Goal: Task Accomplishment & Management: Complete application form

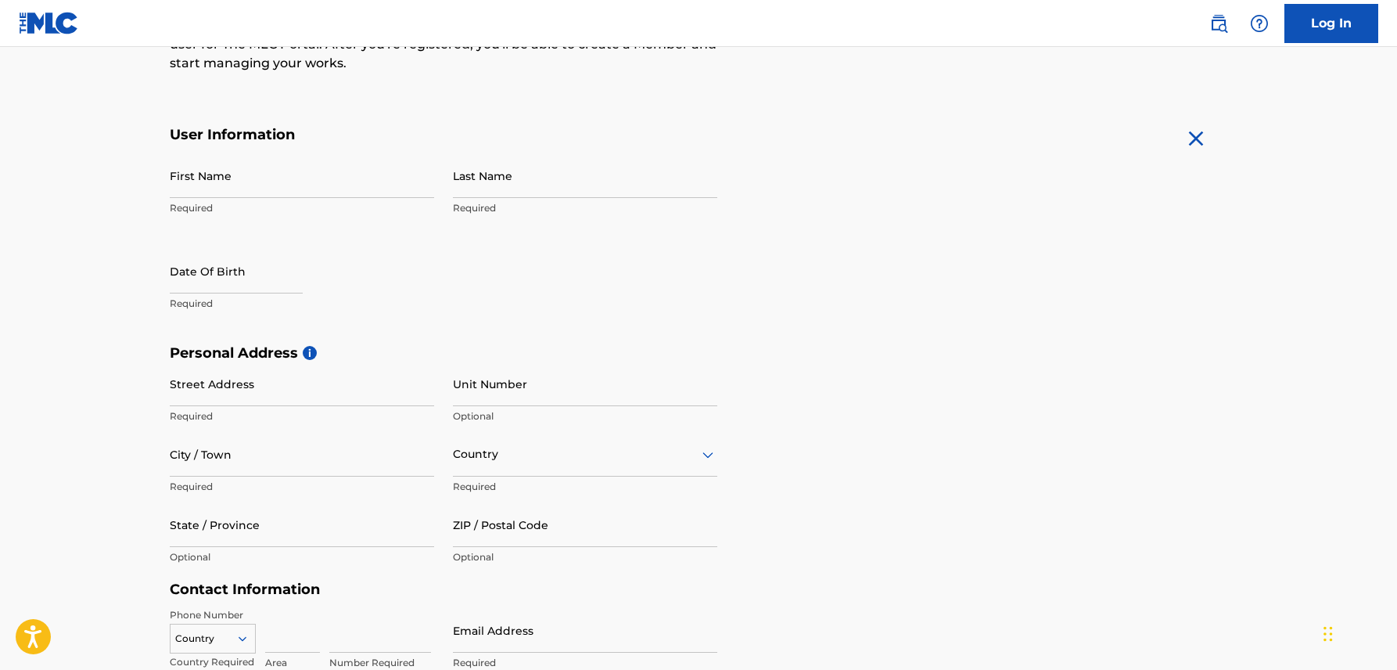
scroll to position [278, 0]
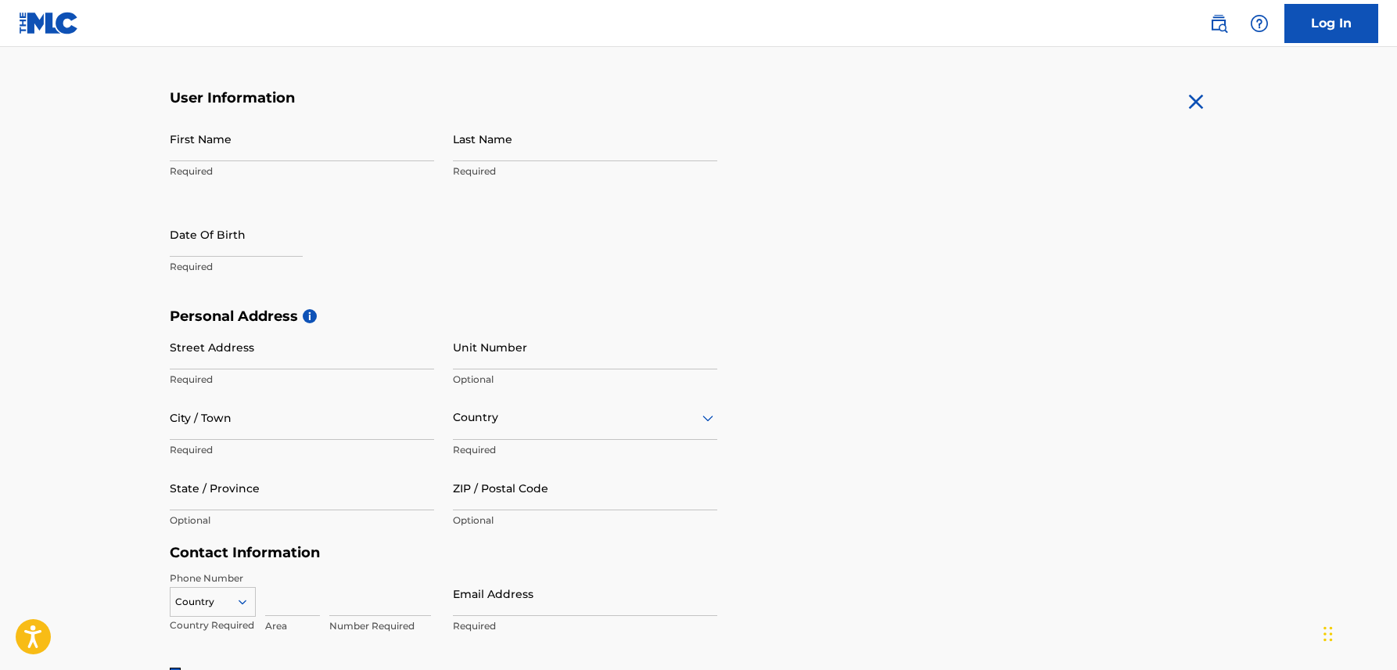
click at [318, 150] on input "First Name" at bounding box center [302, 139] width 264 height 45
type input "MUBARAK"
type input "SULEIMAN"
type input "[DATE]"
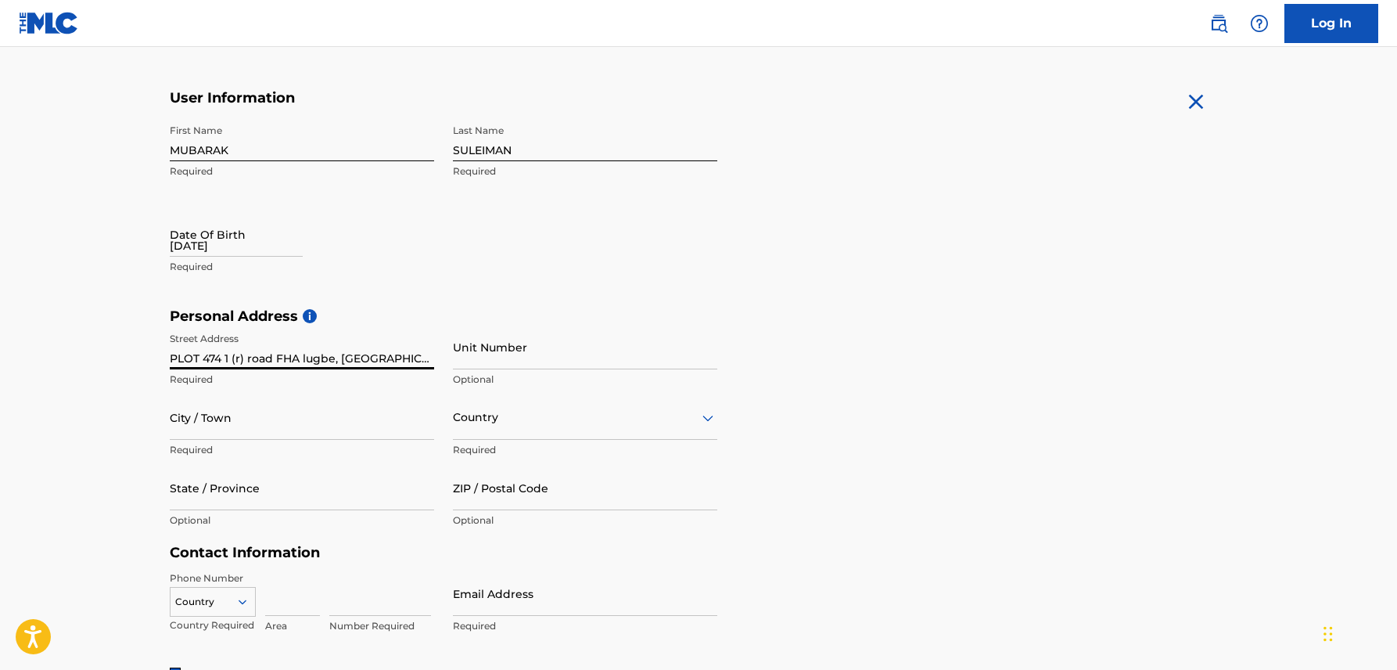
type input "PLOT 474 1 (r) road FHA lugbe, [GEOGRAPHIC_DATA]"
click at [231, 427] on input "City / Town" at bounding box center [302, 417] width 264 height 45
type input "ABUJA"
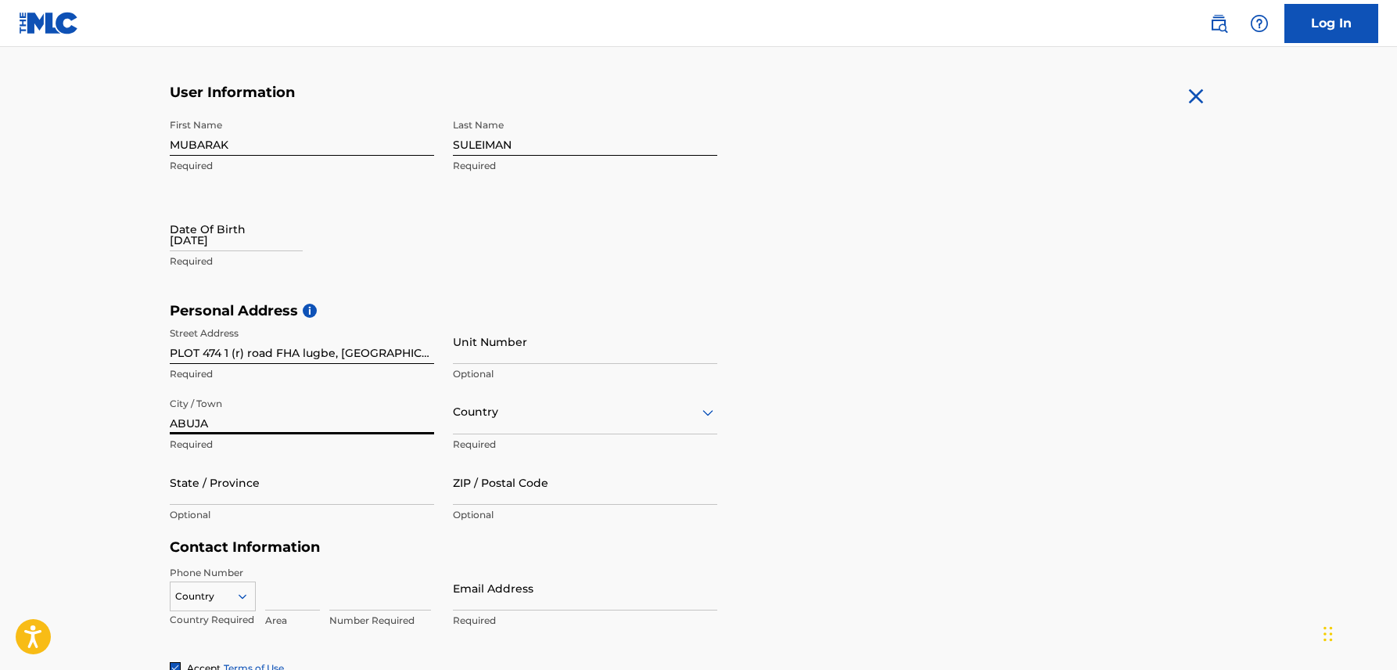
click at [534, 426] on div "Country" at bounding box center [585, 412] width 264 height 45
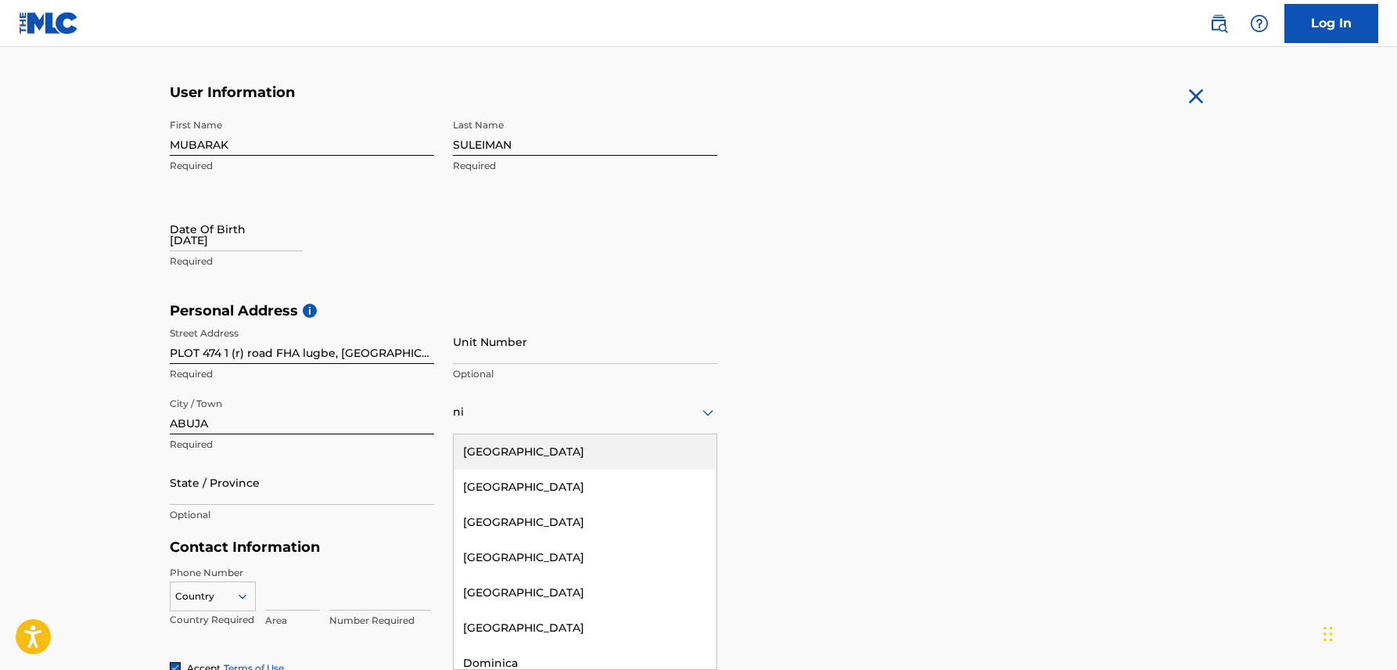
type input "nig"
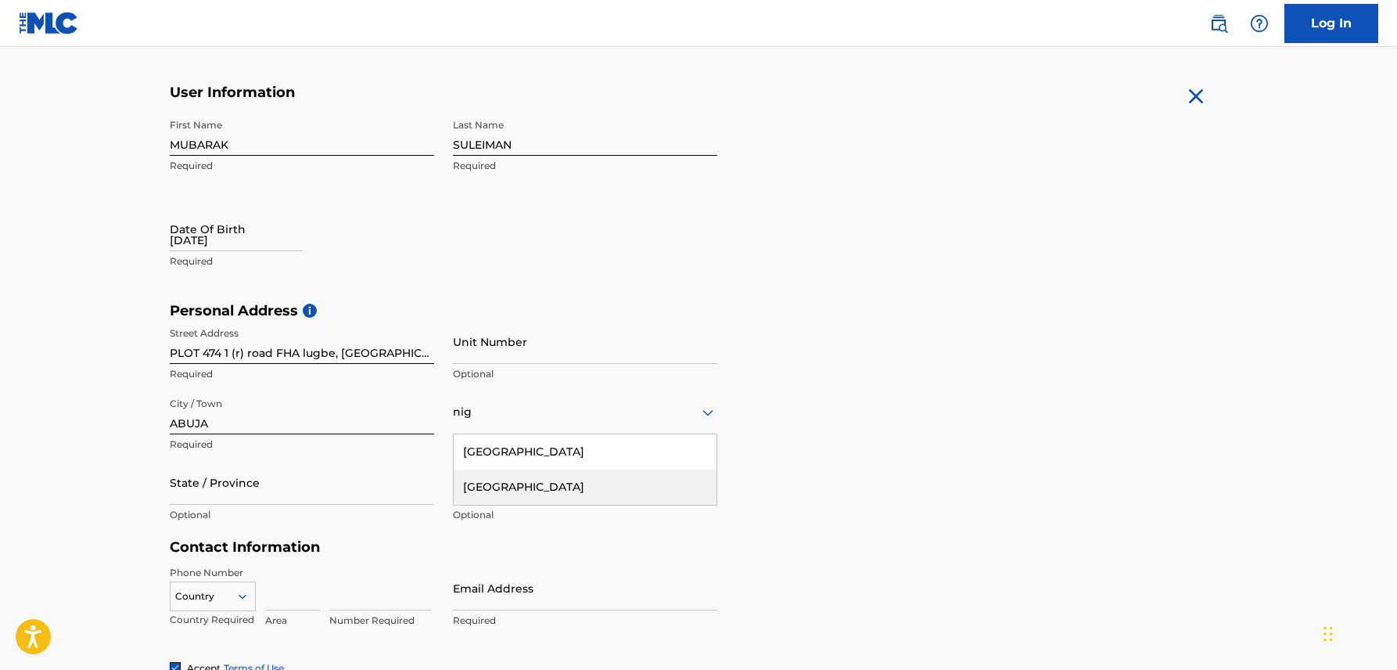
click at [501, 490] on div "[GEOGRAPHIC_DATA]" at bounding box center [585, 486] width 263 height 35
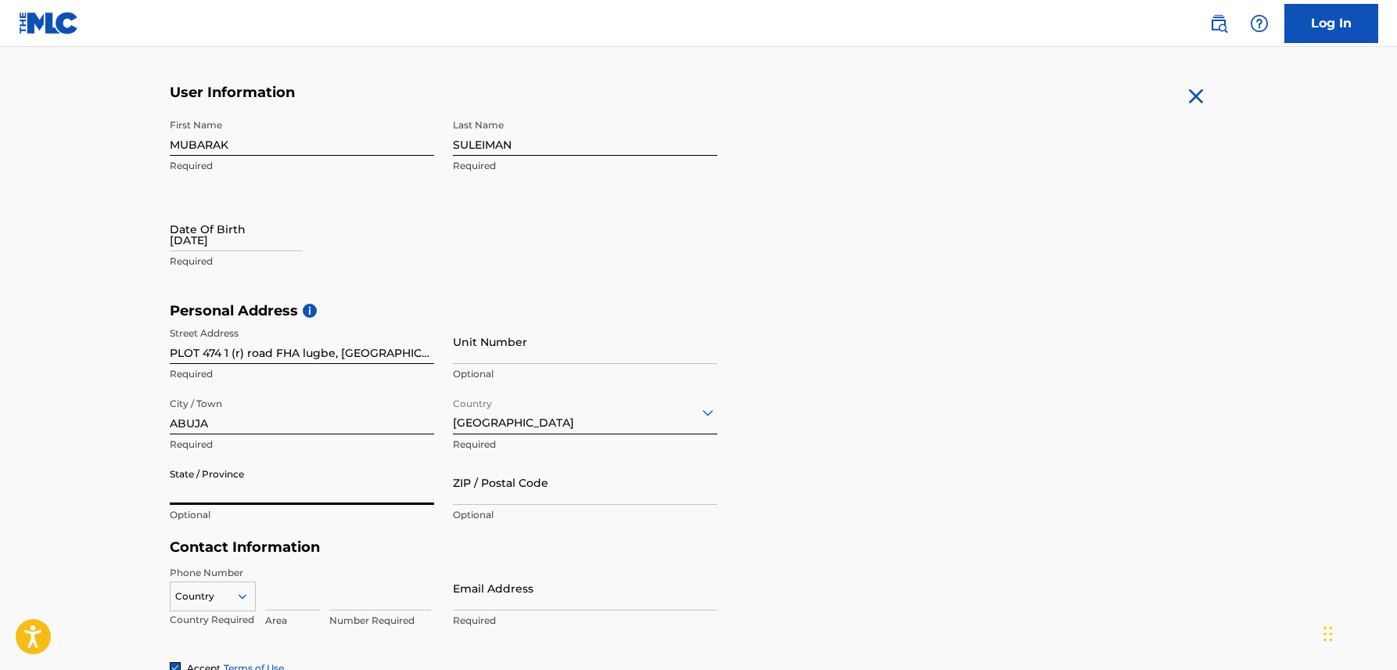
click at [289, 490] on input "State / Province" at bounding box center [302, 482] width 264 height 45
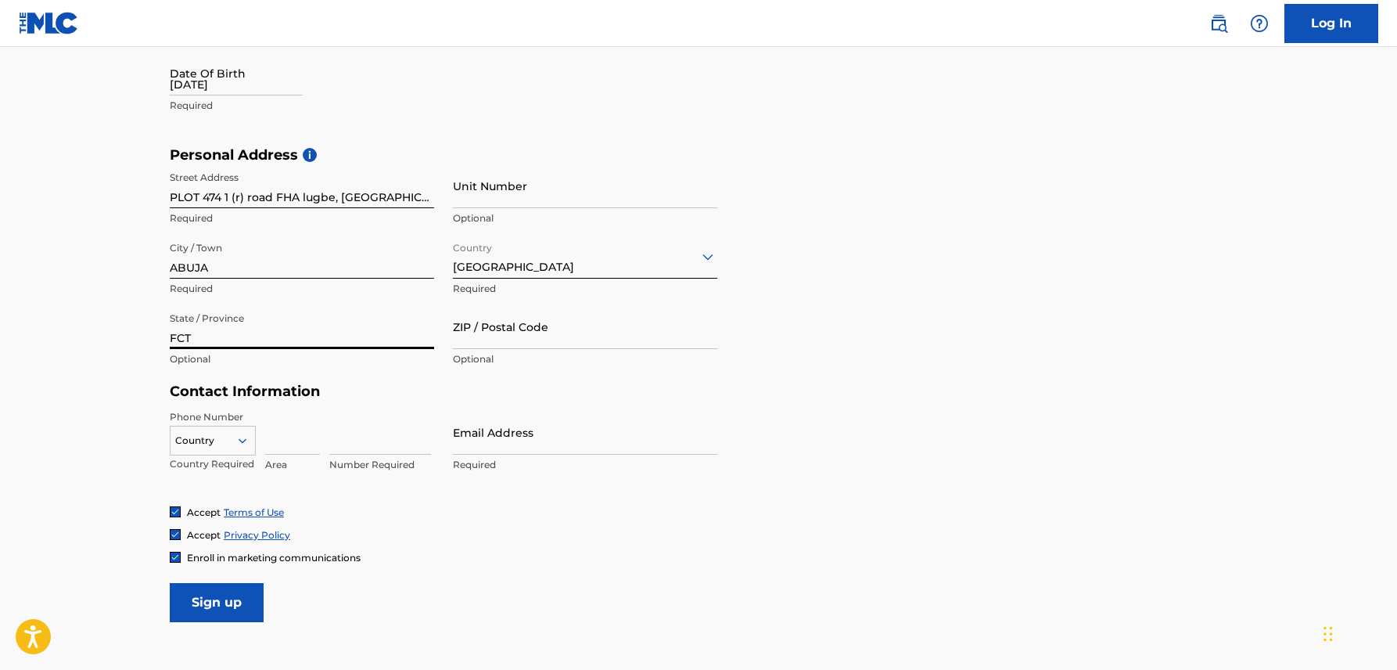
scroll to position [447, 0]
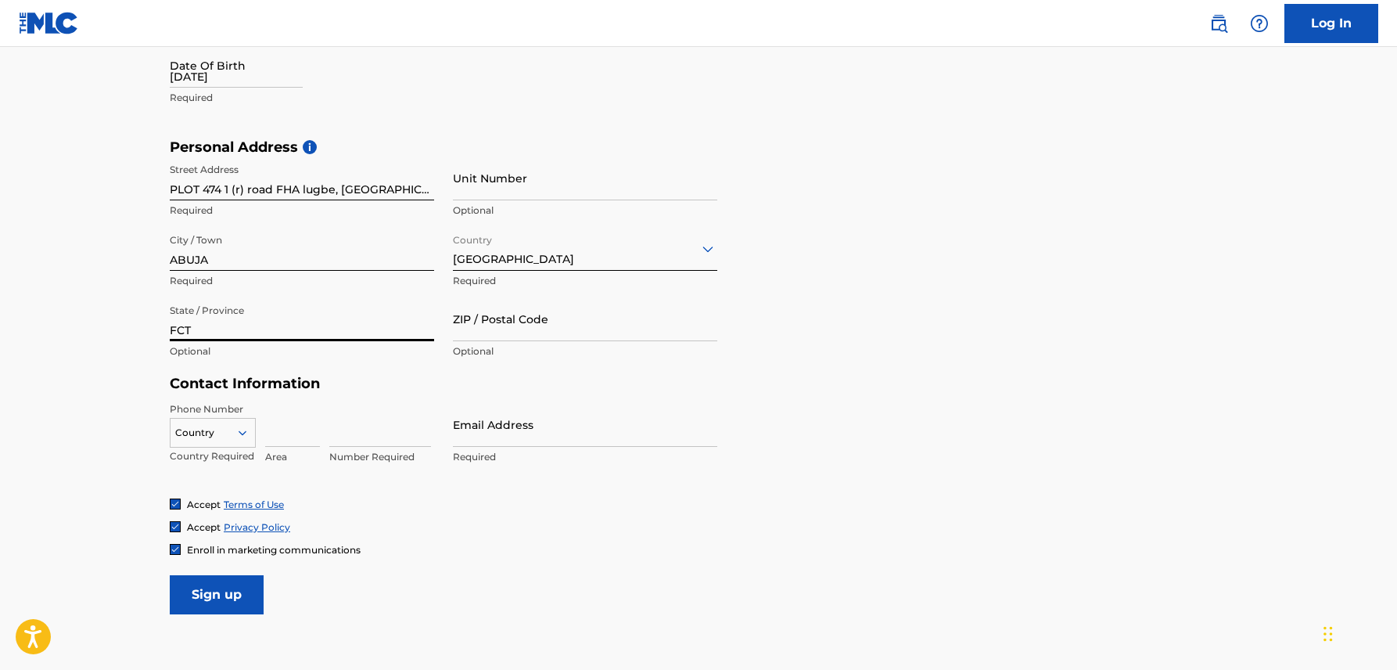
type input "FCT"
click at [235, 432] on div "Country" at bounding box center [213, 433] width 86 height 30
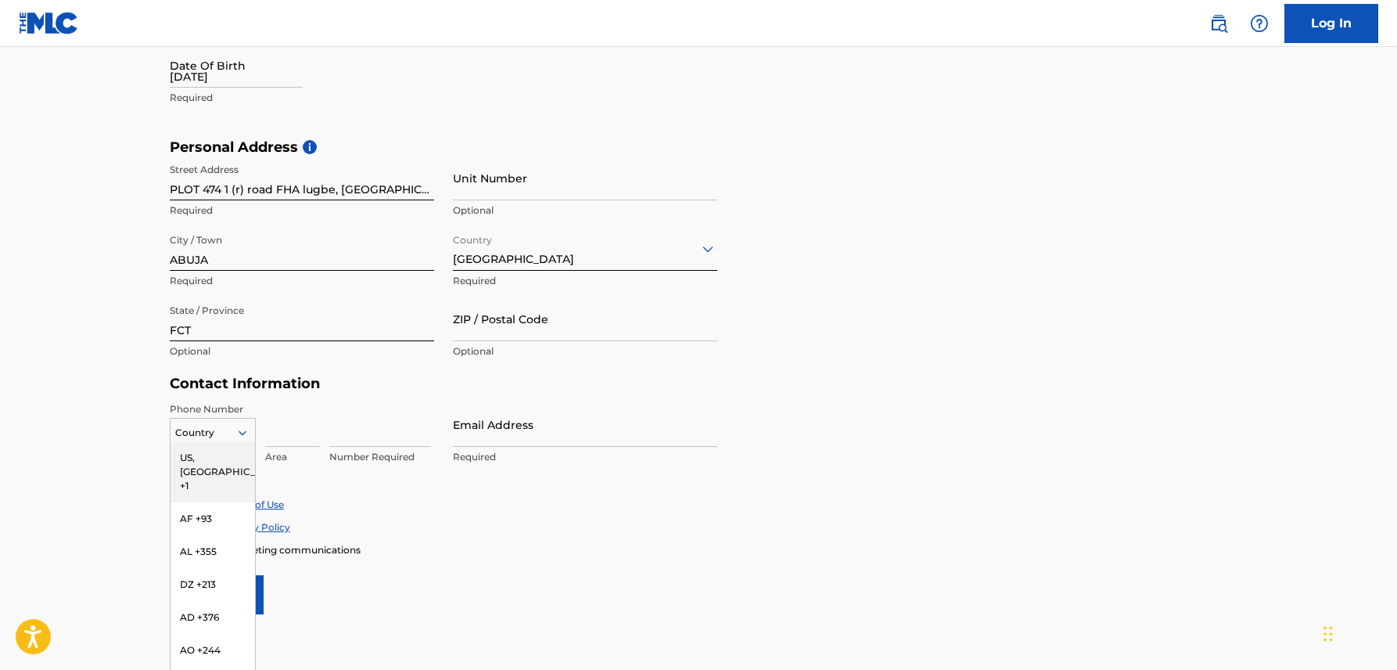
scroll to position [454, 0]
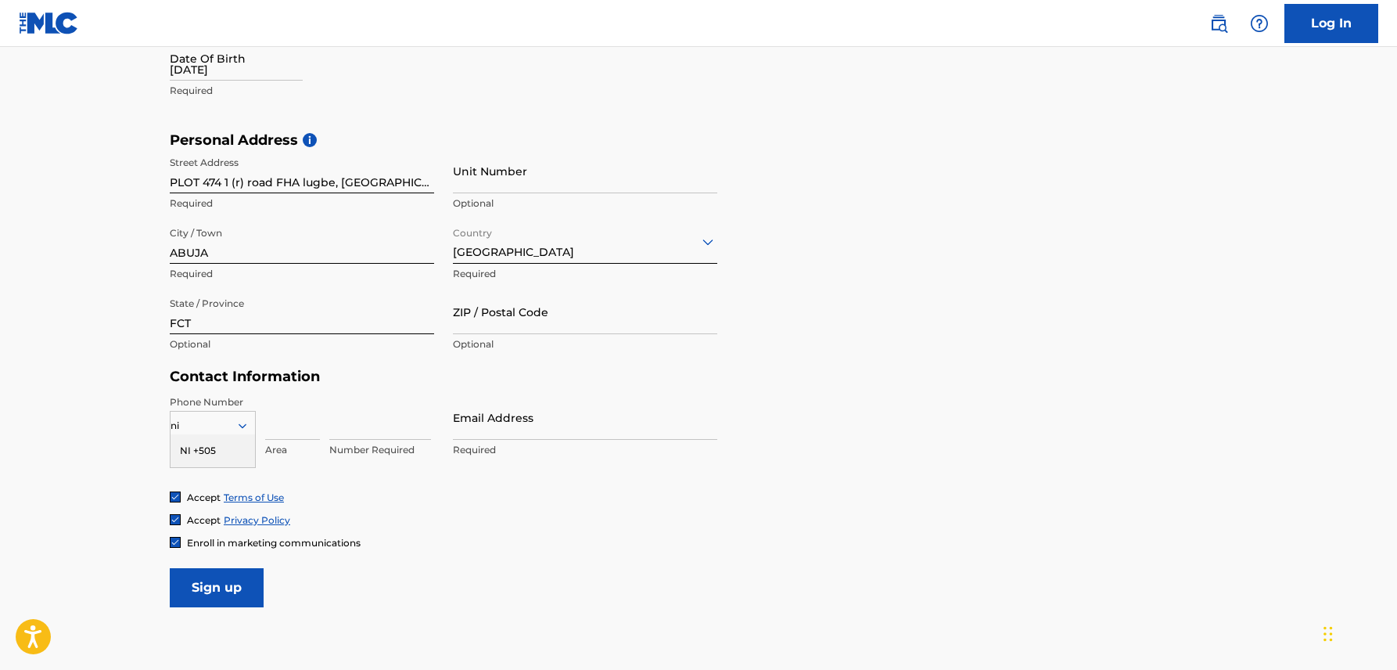
type input "n"
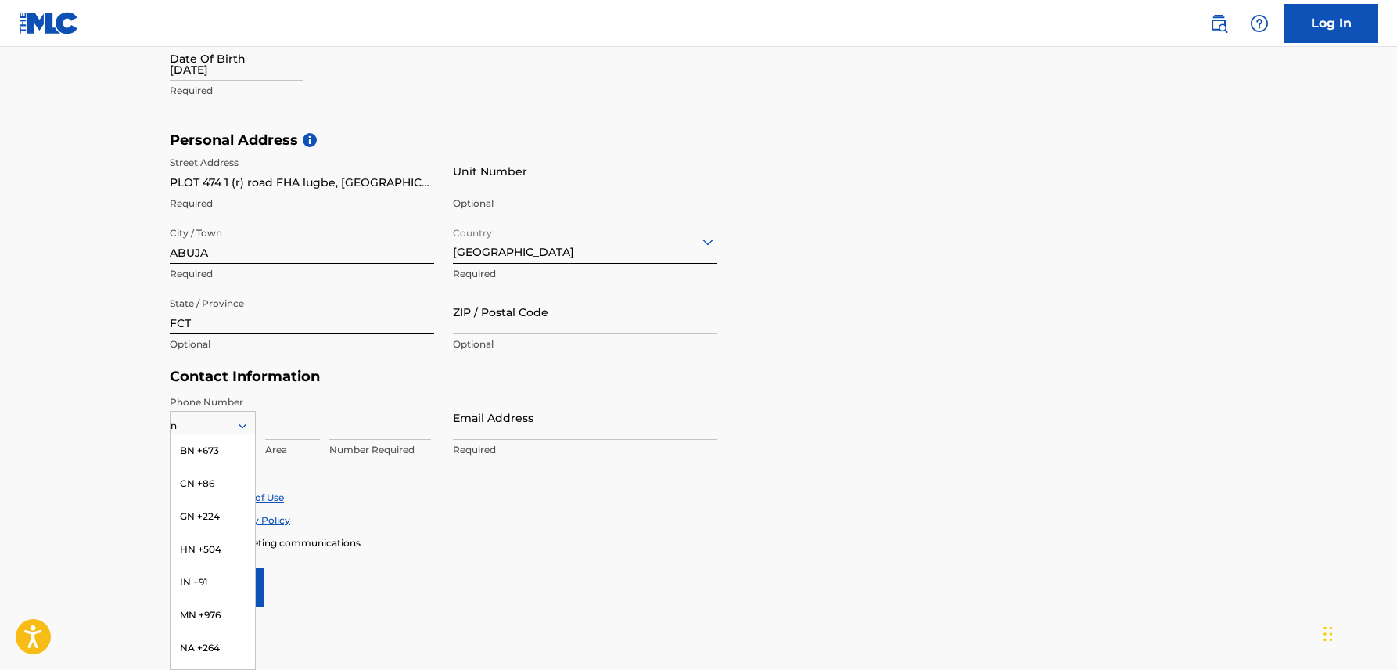
type input "ng"
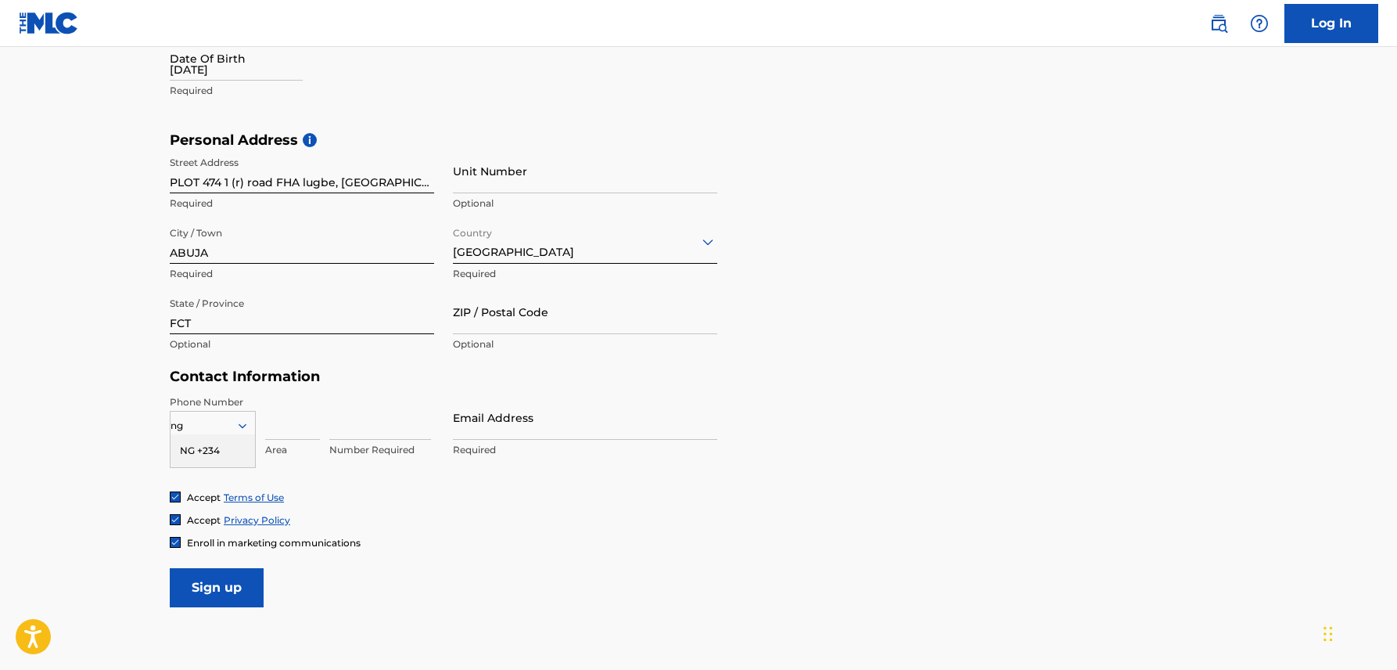
click at [214, 452] on div "NG +234" at bounding box center [213, 450] width 84 height 33
click at [281, 434] on input at bounding box center [292, 417] width 55 height 45
type input "906"
type input "0985915"
click at [499, 429] on input "Email Address" at bounding box center [585, 417] width 264 height 45
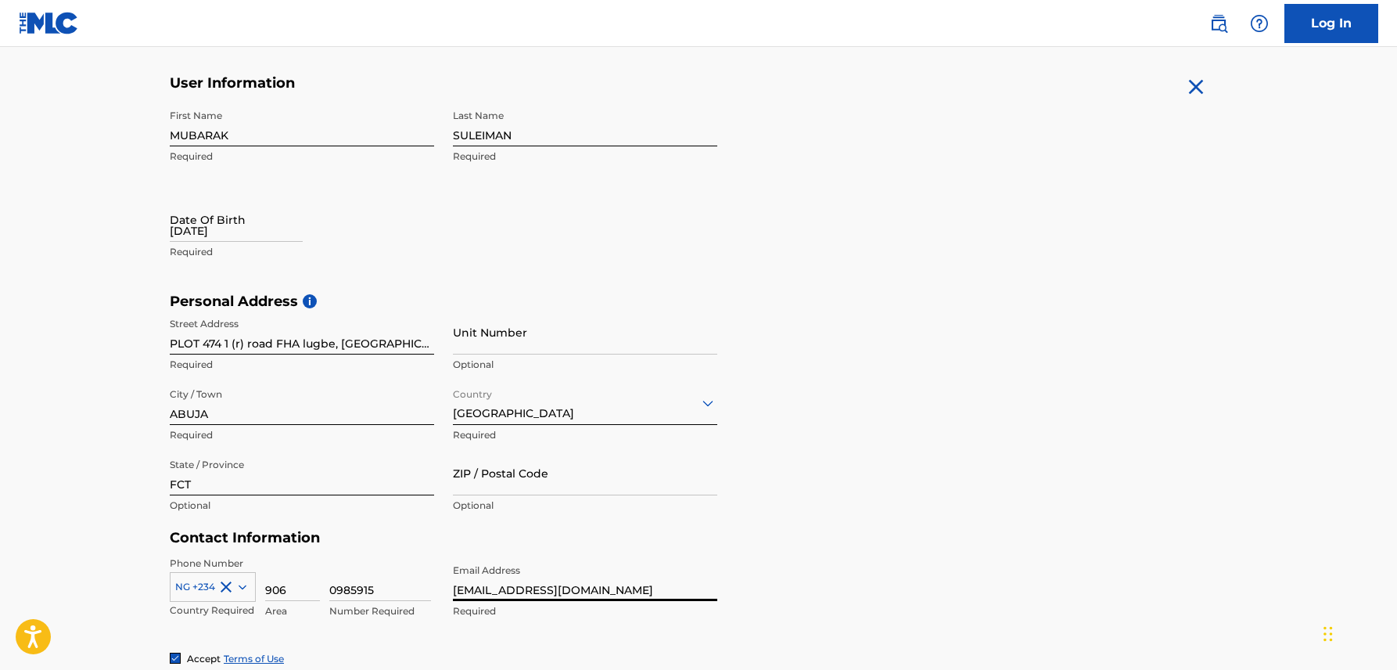
scroll to position [278, 0]
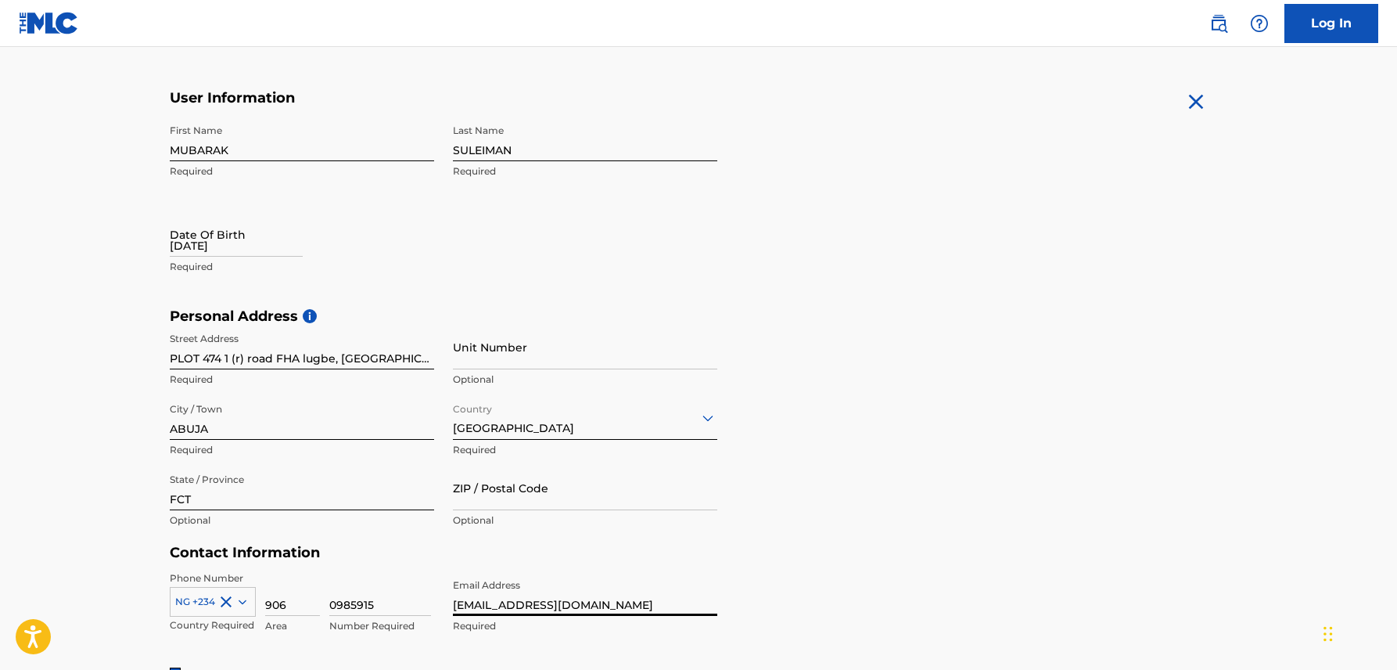
type input "[EMAIL_ADDRESS][DOMAIN_NAME]"
drag, startPoint x: 455, startPoint y: 286, endPoint x: 456, endPoint y: 86, distance: 200.3
click at [456, 87] on div "The MLC uses identity verification before a user is registered to comply with K…" at bounding box center [698, 329] width 1095 height 907
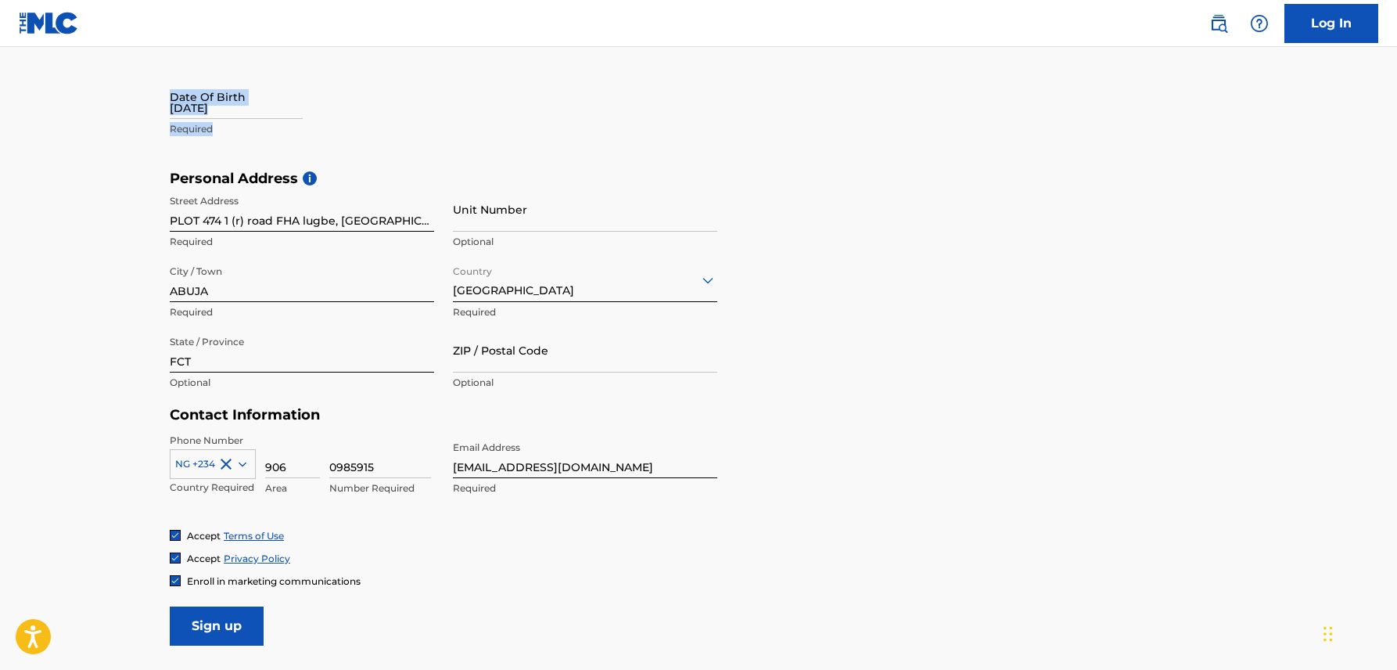
scroll to position [483, 0]
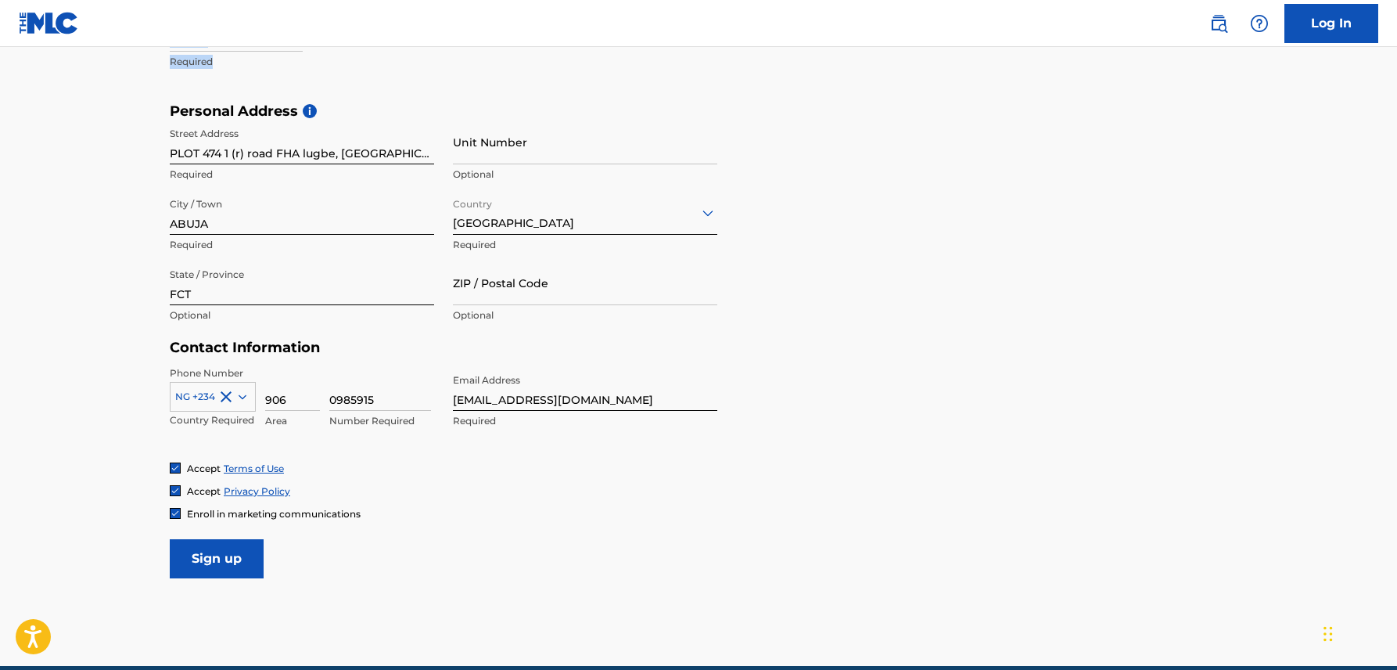
click at [418, 543] on form "User Information First Name MUBARAK Required Last Name SULEIMAN Required Date O…" at bounding box center [699, 231] width 1058 height 694
click at [233, 551] on input "Sign up" at bounding box center [217, 558] width 94 height 39
click at [203, 566] on input "Sign up" at bounding box center [217, 558] width 94 height 39
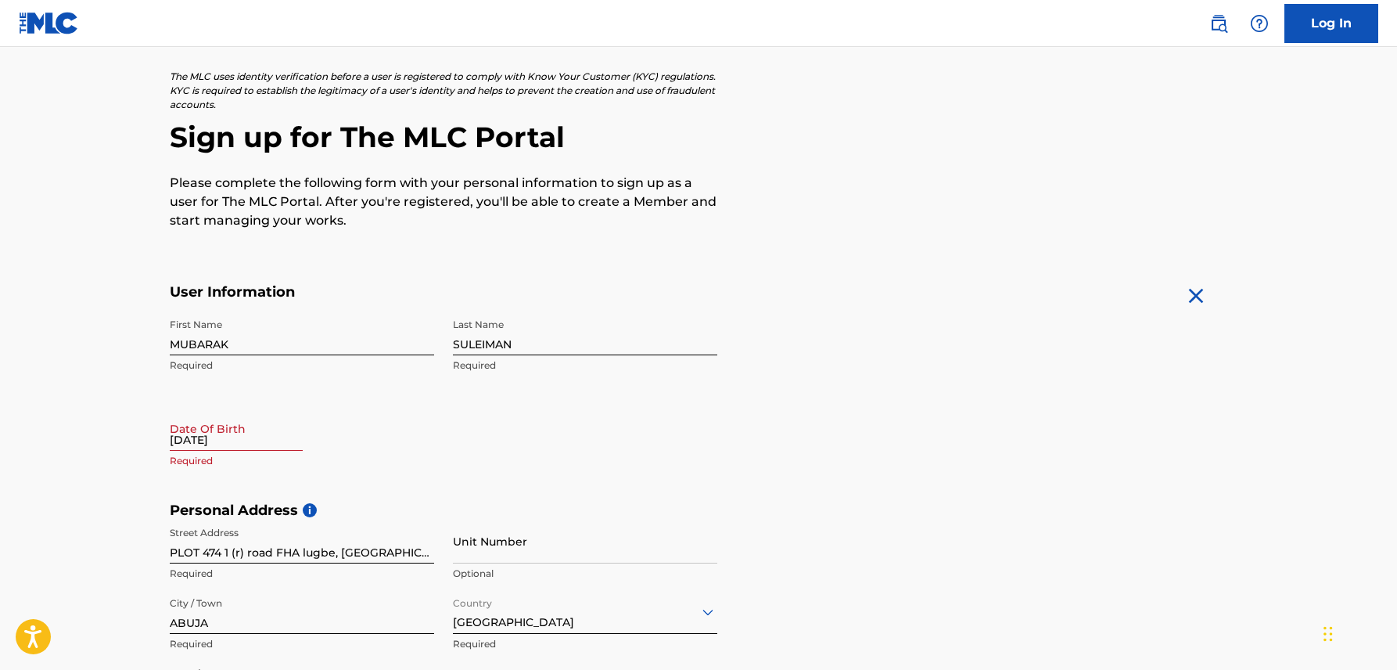
scroll to position [76, 0]
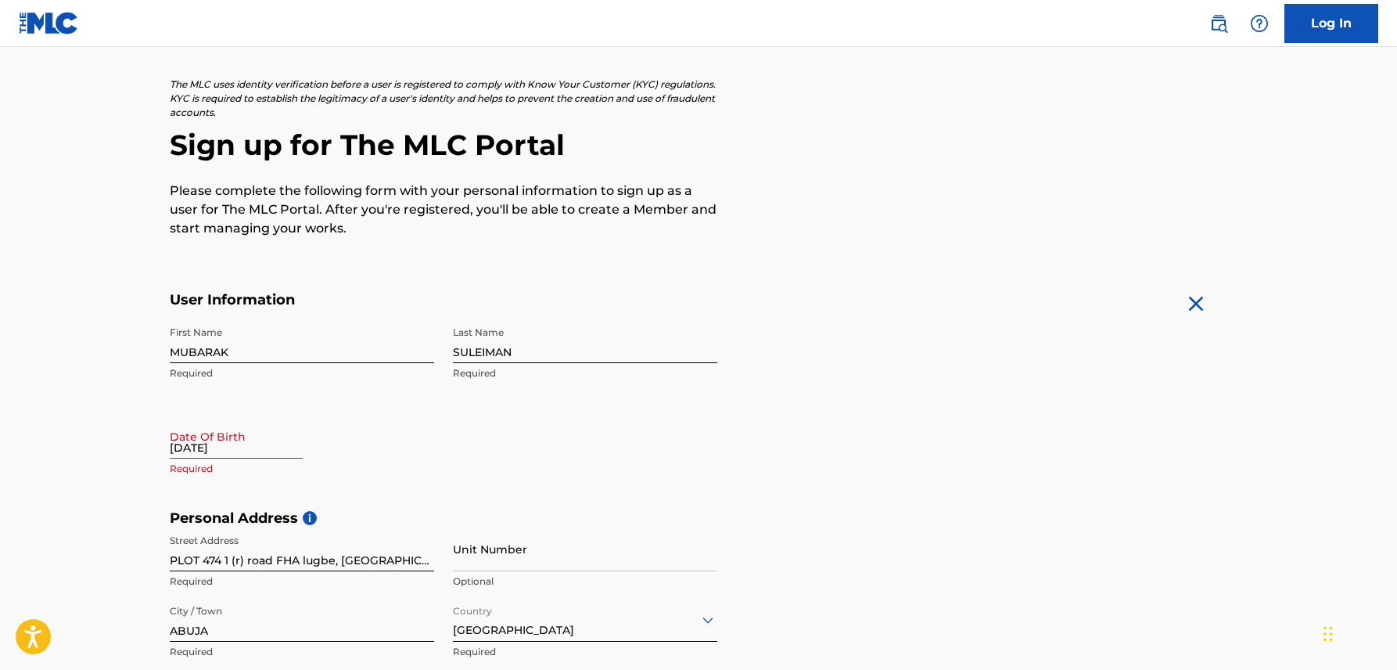
click at [246, 446] on input "[DATE]" at bounding box center [236, 436] width 133 height 45
select select "7"
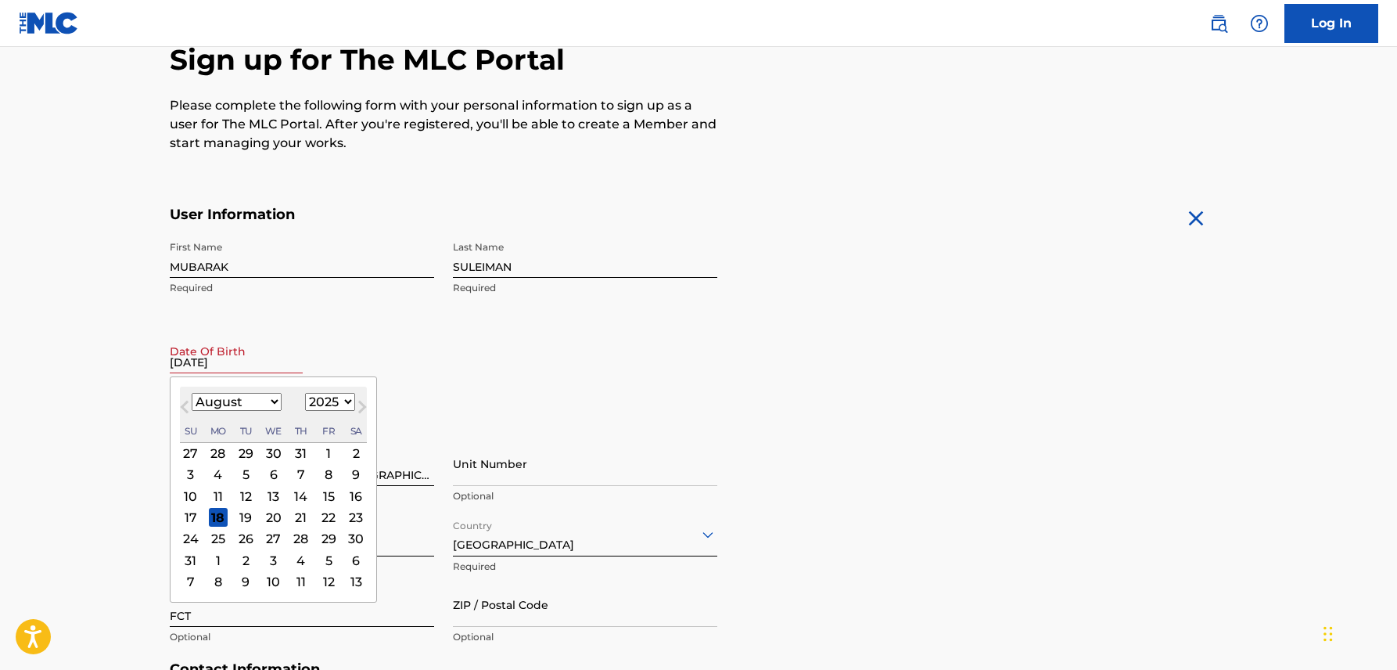
scroll to position [210, 0]
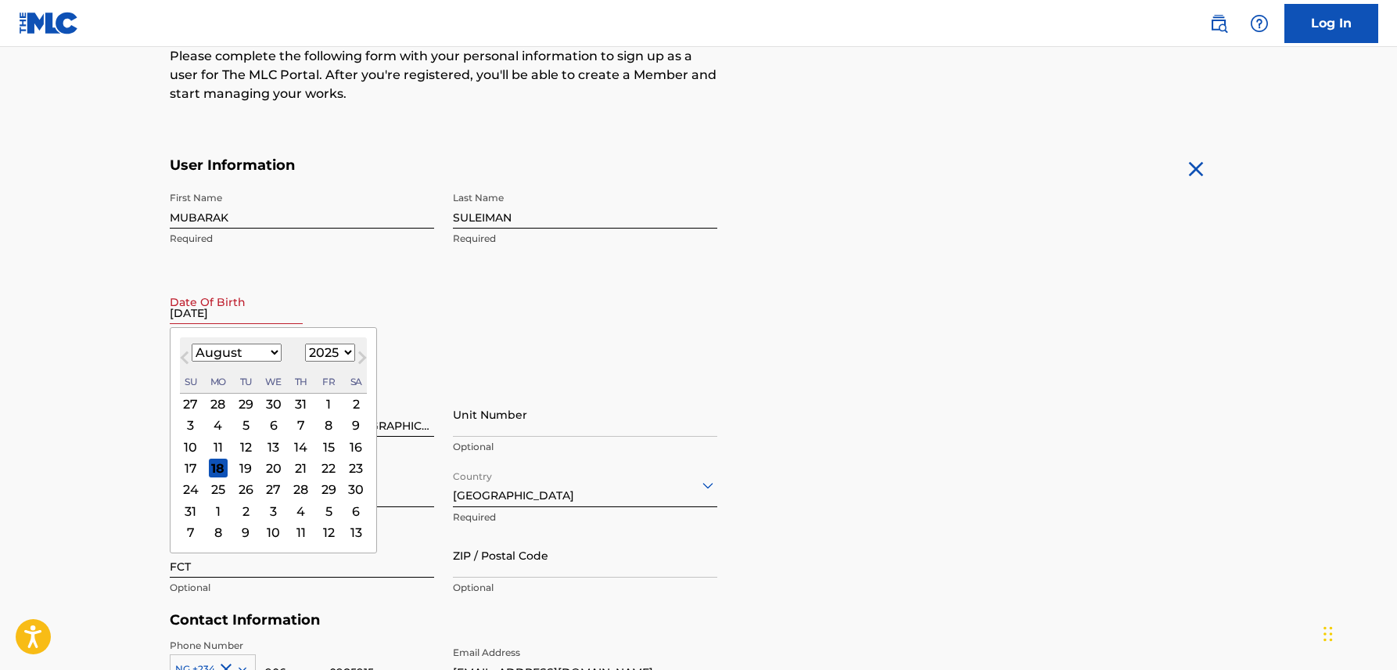
click at [326, 352] on select "1900 1901 1902 1903 1904 1905 1906 1907 1908 1909 1910 1911 1912 1913 1914 1915…" at bounding box center [330, 352] width 50 height 18
select select "2005"
click at [305, 343] on select "1900 1901 1902 1903 1904 1905 1906 1907 1908 1909 1910 1911 1912 1913 1914 1915…" at bounding box center [330, 352] width 50 height 18
click at [257, 356] on select "January February March April May June July August September October November De…" at bounding box center [237, 352] width 90 height 18
select select "6"
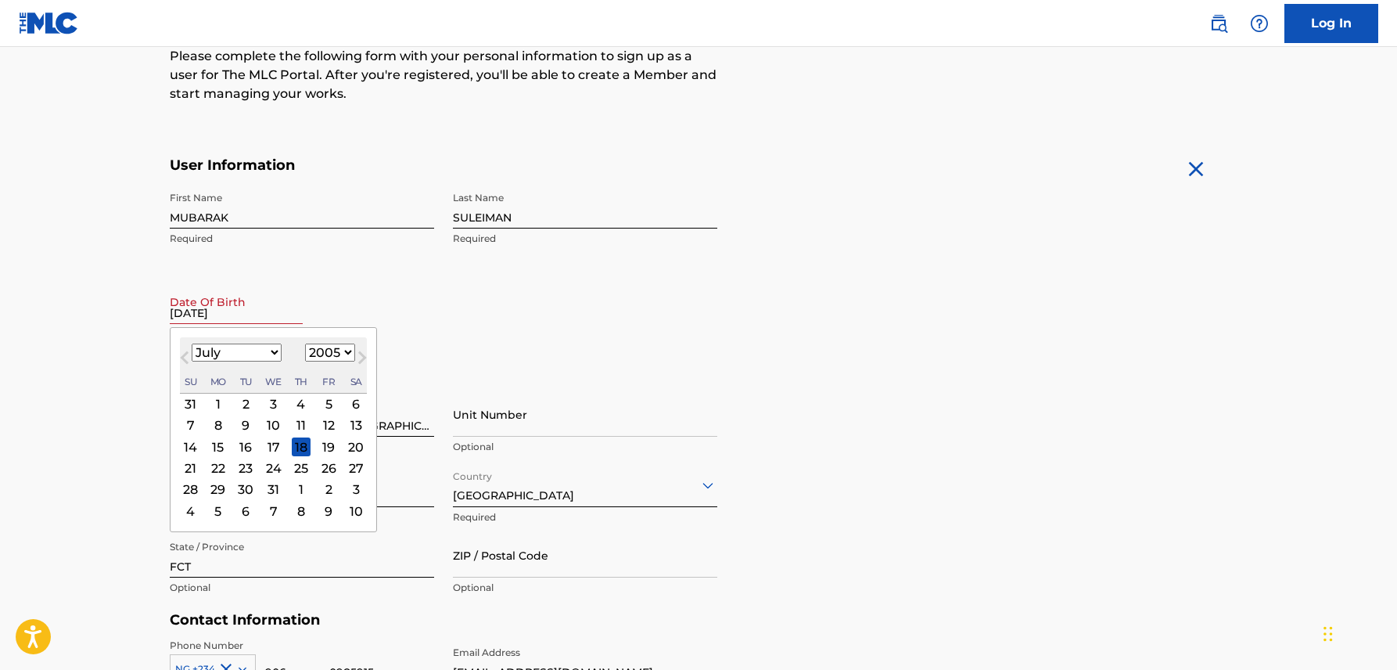
click at [192, 343] on select "January February March April May June July August September October November De…" at bounding box center [237, 352] width 90 height 18
click at [250, 424] on div "5" at bounding box center [245, 425] width 19 height 19
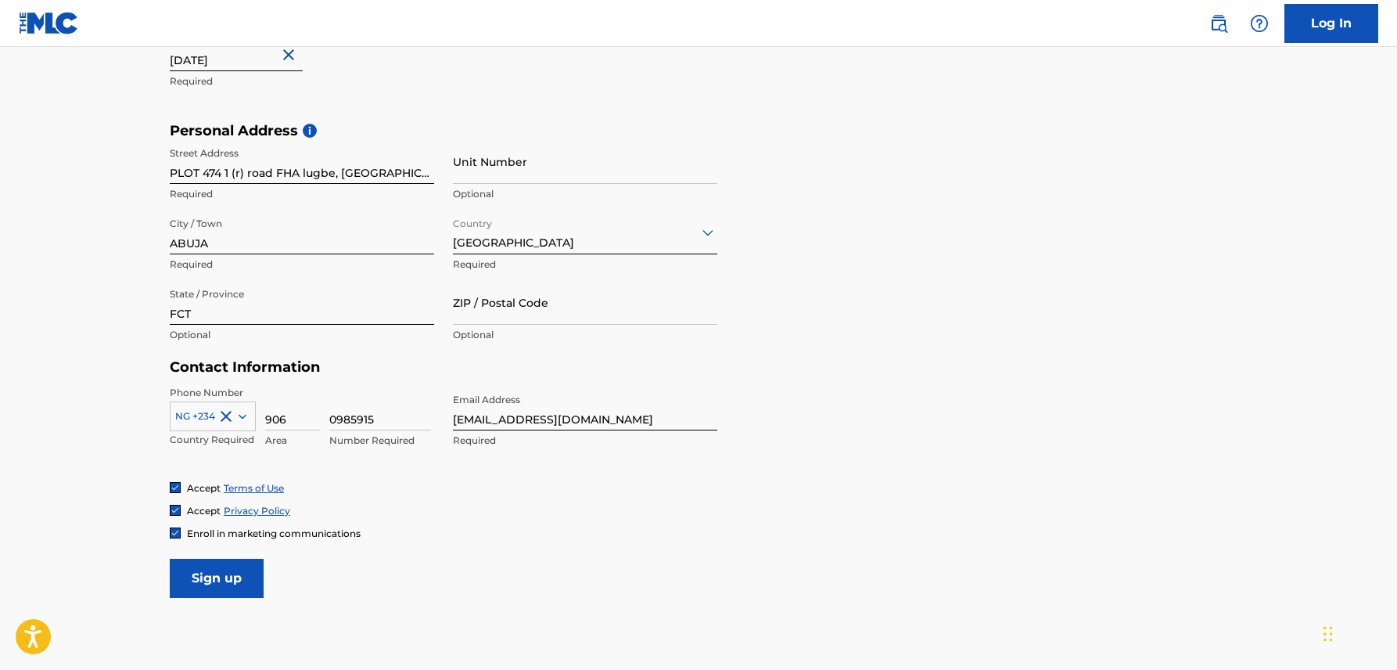
scroll to position [554, 0]
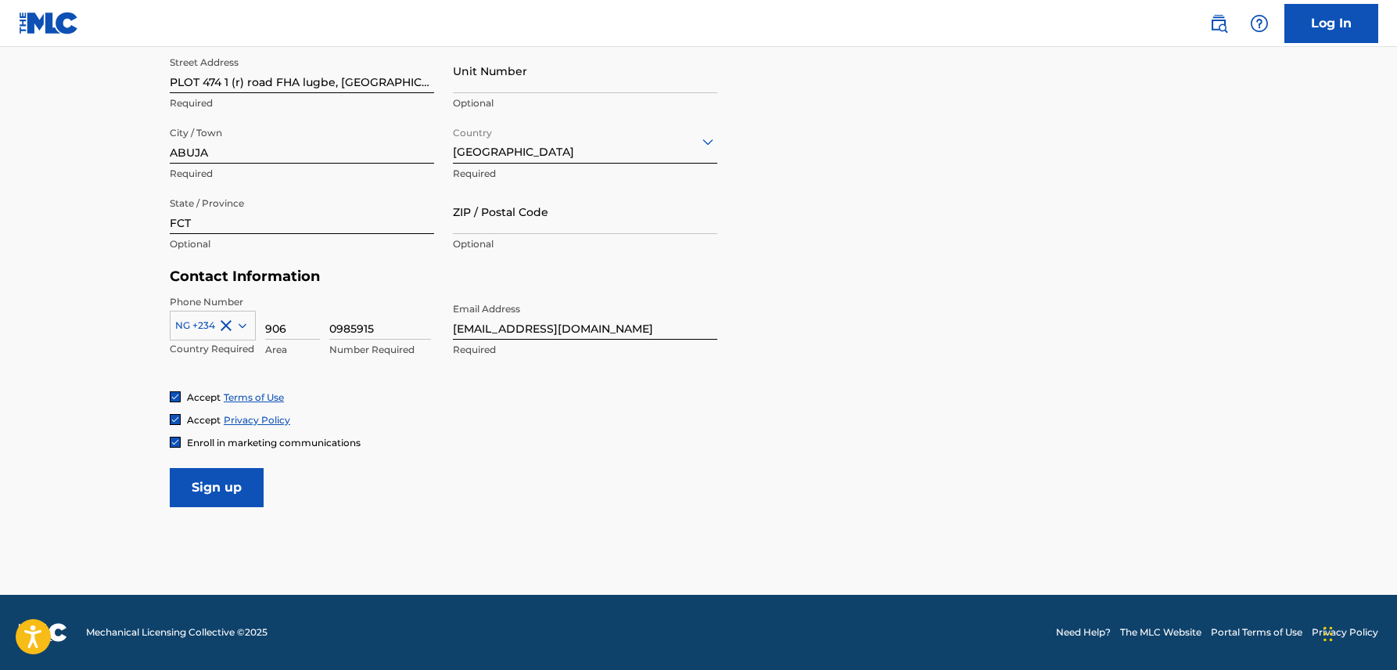
click at [221, 494] on input "Sign up" at bounding box center [217, 487] width 94 height 39
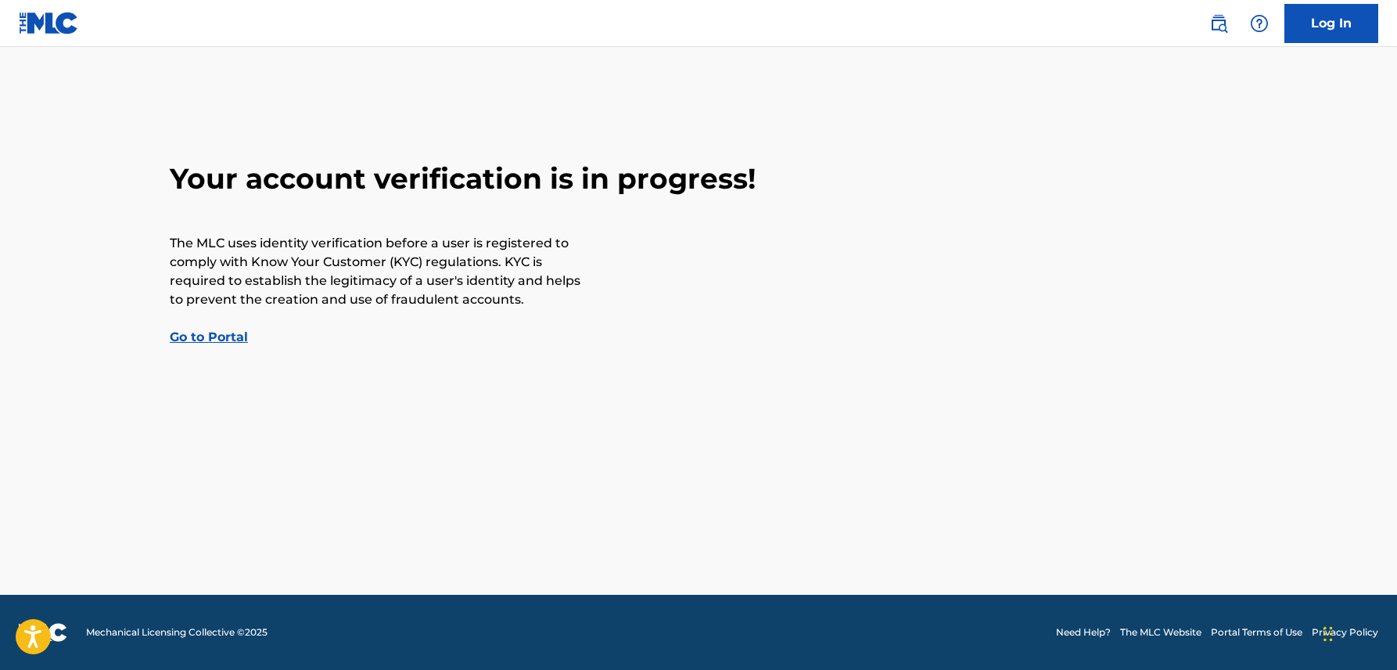
click at [198, 332] on link "Go to Portal" at bounding box center [209, 336] width 78 height 15
